Goal: Information Seeking & Learning: Learn about a topic

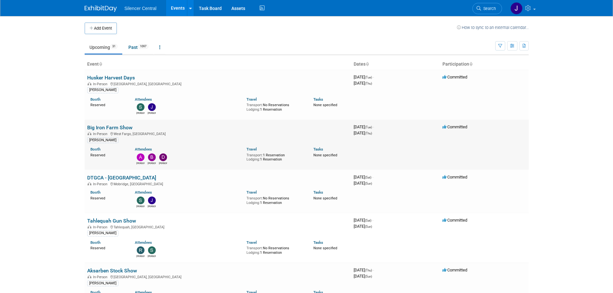
click at [98, 129] on link "Big Iron Farm Show" at bounding box center [109, 127] width 45 height 6
click at [118, 78] on link "Husker Harvest Days" at bounding box center [111, 78] width 48 height 6
click at [112, 126] on link "Big Iron Farm Show" at bounding box center [109, 127] width 45 height 6
click at [492, 6] on span "Search" at bounding box center [488, 8] width 15 height 5
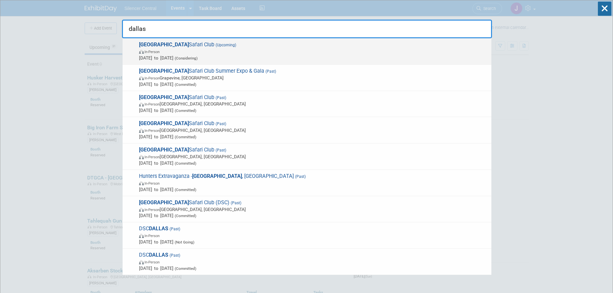
click at [206, 53] on span "In-Person" at bounding box center [313, 51] width 349 height 6
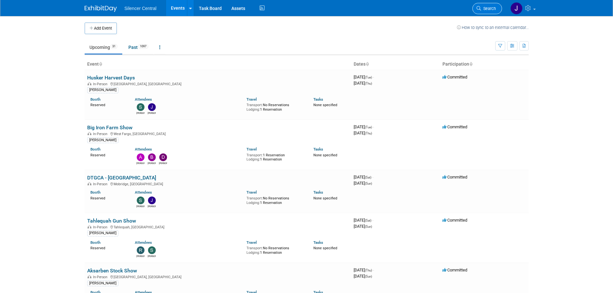
click at [485, 7] on span "Search" at bounding box center [488, 8] width 15 height 5
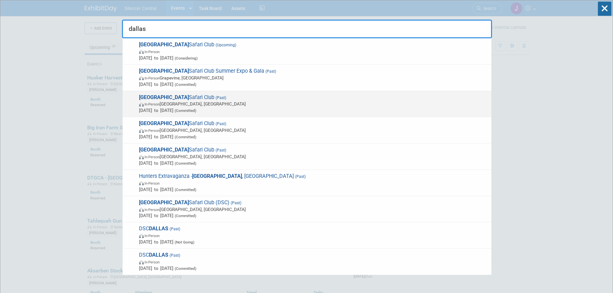
type input "dallas"
click at [245, 104] on span "In-Person Atlanta, GA" at bounding box center [313, 104] width 349 height 6
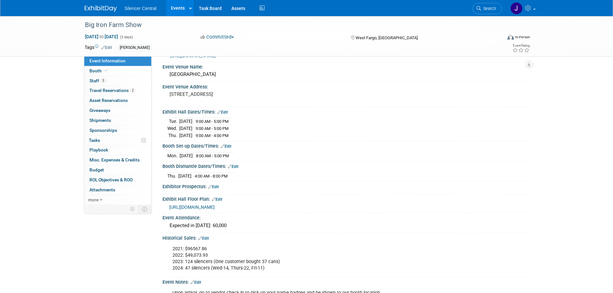
scroll to position [32, 0]
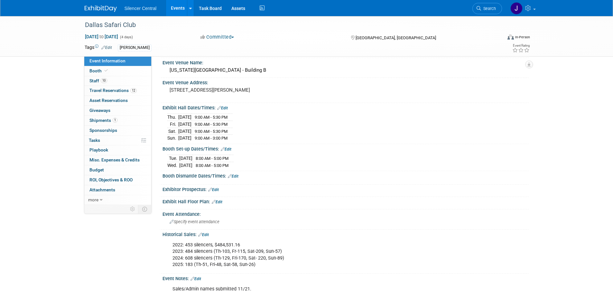
scroll to position [32, 0]
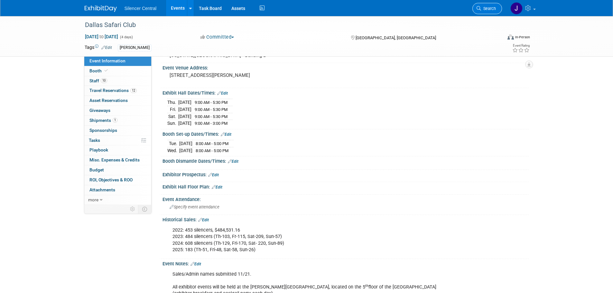
click at [482, 7] on span "Search" at bounding box center [488, 8] width 15 height 5
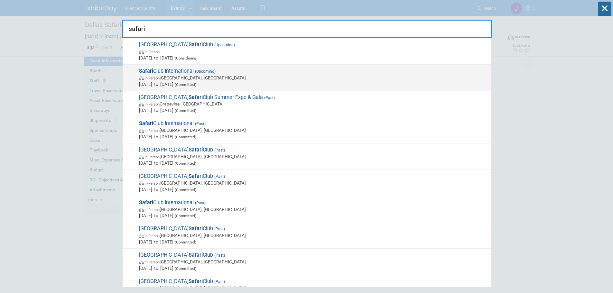
type input "safari"
click at [196, 84] on span "(Committed)" at bounding box center [184, 84] width 23 height 5
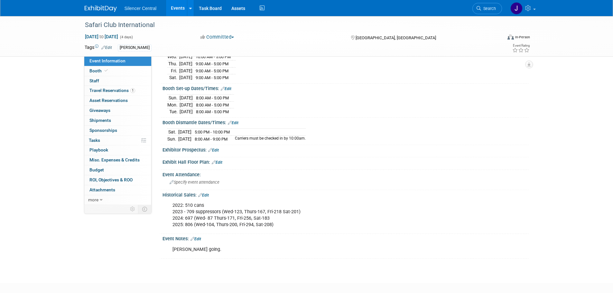
scroll to position [96, 0]
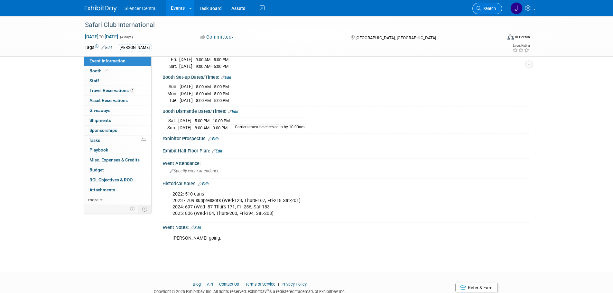
click at [489, 6] on span "Search" at bounding box center [488, 8] width 15 height 5
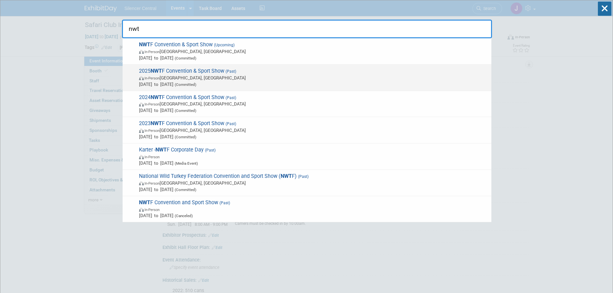
type input "nwt"
click at [205, 78] on span "In-Person Nashville, TN" at bounding box center [313, 78] width 349 height 6
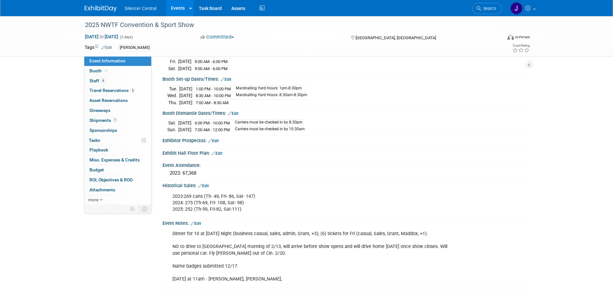
scroll to position [96, 0]
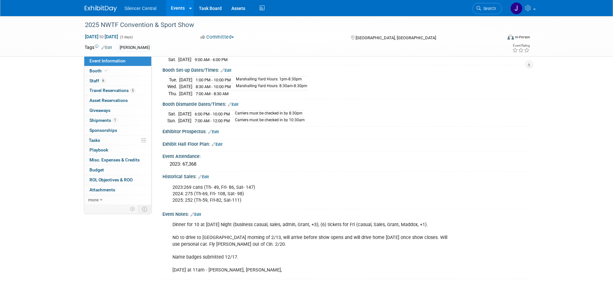
click at [99, 11] on img at bounding box center [101, 8] width 32 height 6
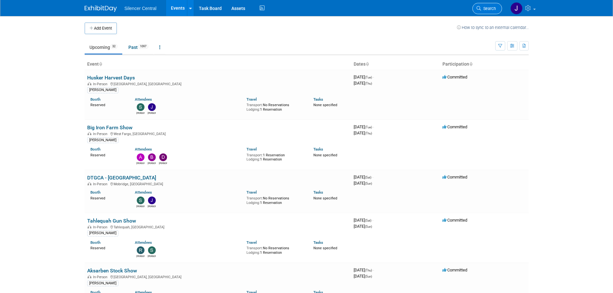
click at [483, 6] on span "Search" at bounding box center [488, 8] width 15 height 5
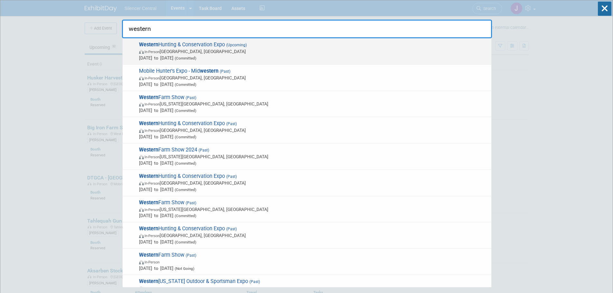
type input "western"
click at [169, 48] on span "In-Person [GEOGRAPHIC_DATA], [GEOGRAPHIC_DATA]" at bounding box center [313, 51] width 349 height 6
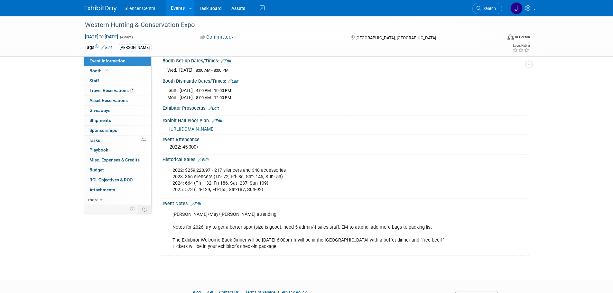
scroll to position [129, 0]
